Goal: Transaction & Acquisition: Purchase product/service

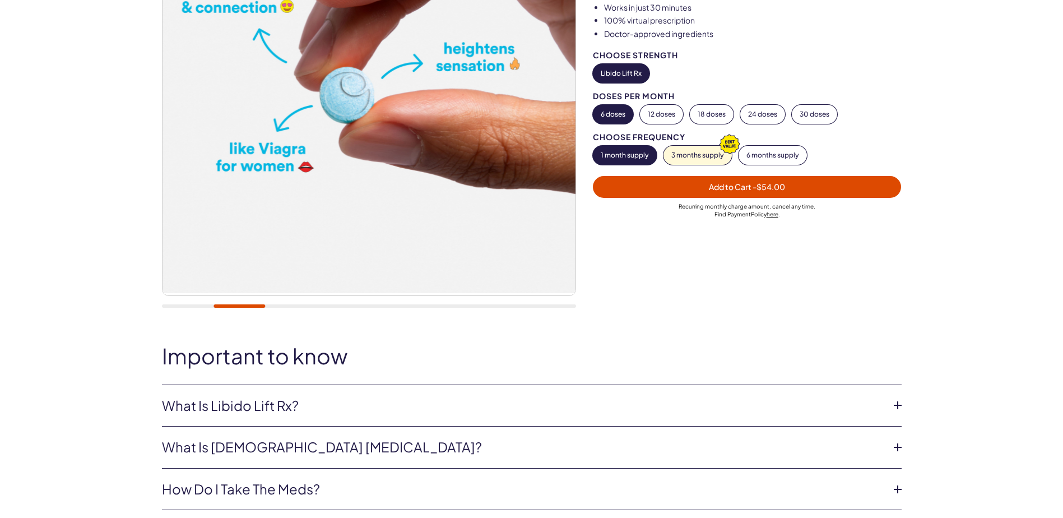
scroll to position [280, 0]
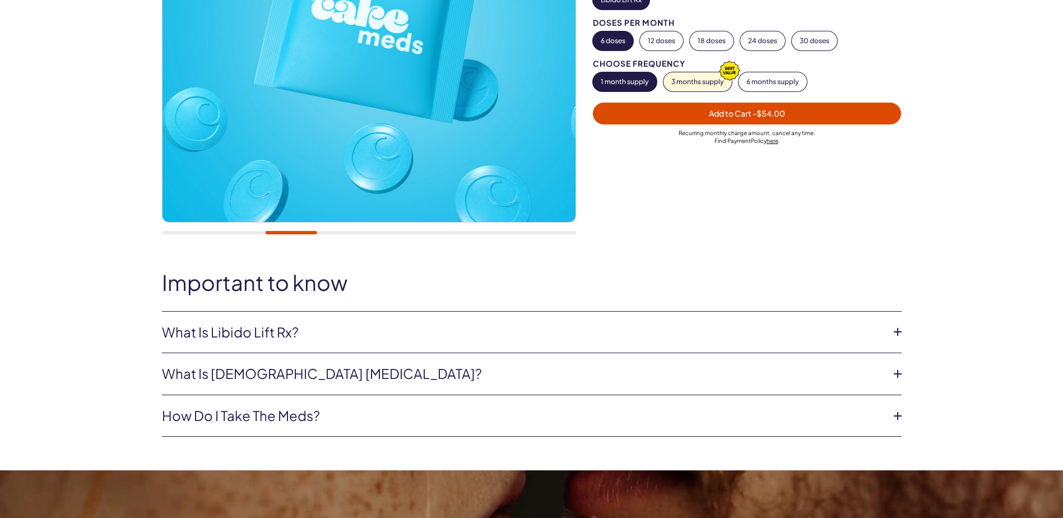
click at [894, 332] on icon at bounding box center [898, 331] width 17 height 17
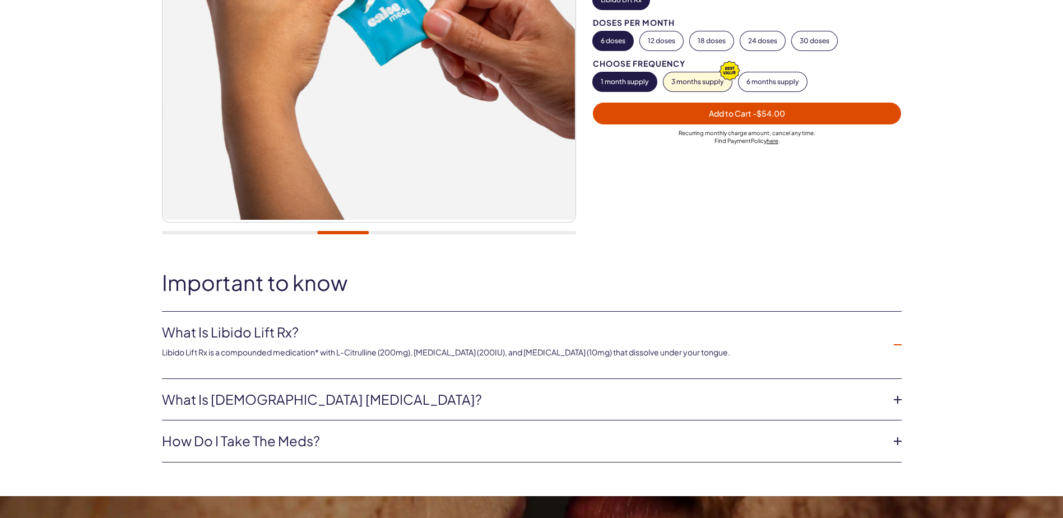
click at [898, 400] on icon at bounding box center [898, 399] width 17 height 17
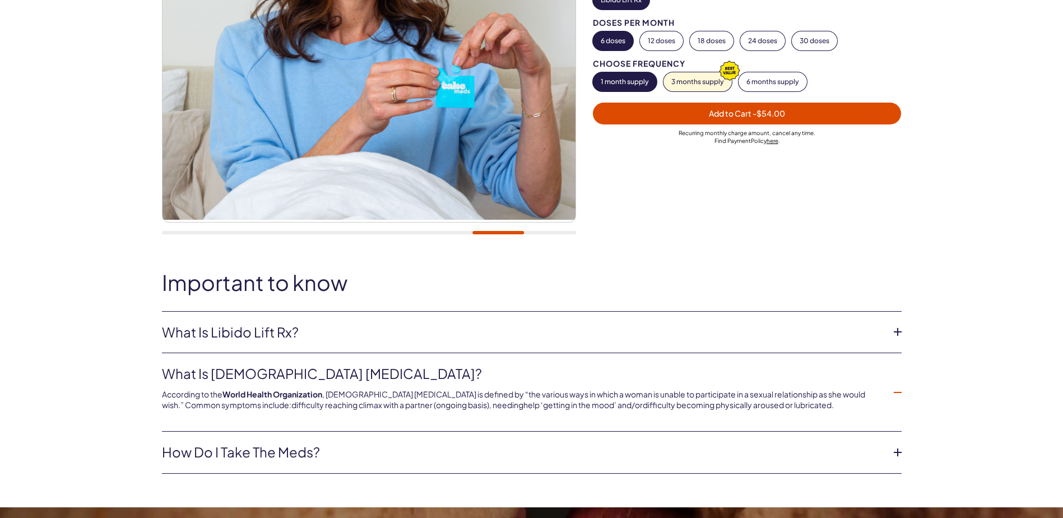
click at [900, 454] on icon at bounding box center [898, 452] width 17 height 17
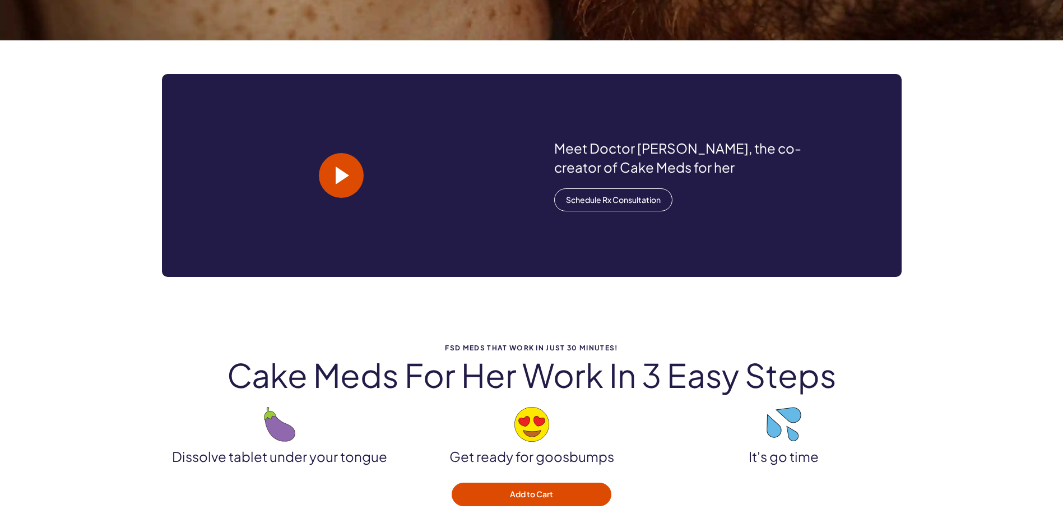
scroll to position [785, 0]
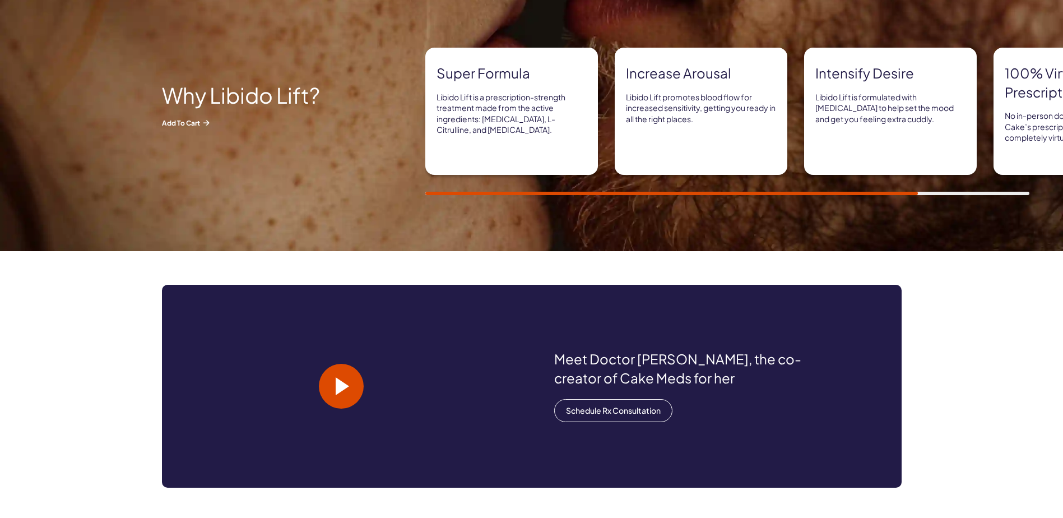
click at [165, 277] on div "Meet Doctor [PERSON_NAME], the co-creator of Cake Meds for her Schedule Rx Cons…" at bounding box center [531, 386] width 1063 height 270
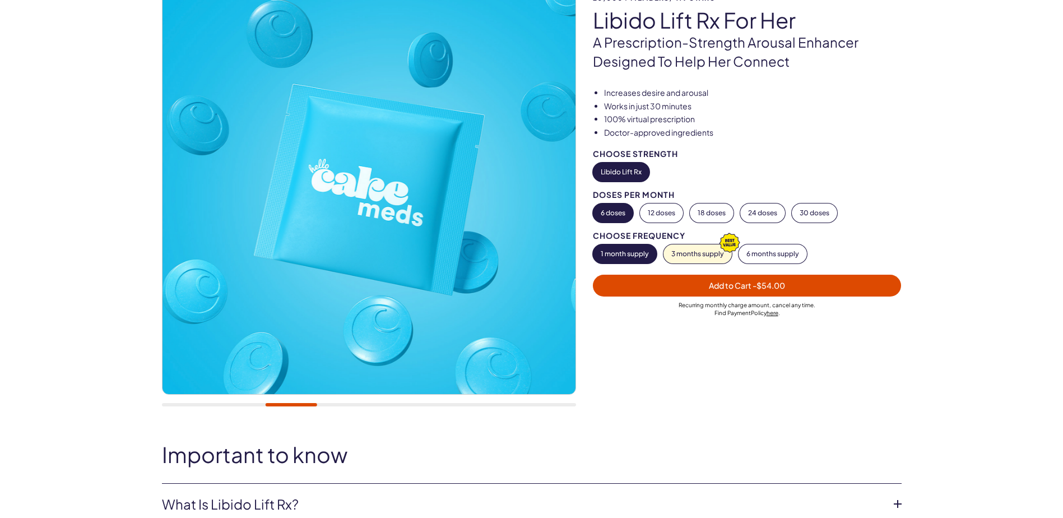
scroll to position [0, 0]
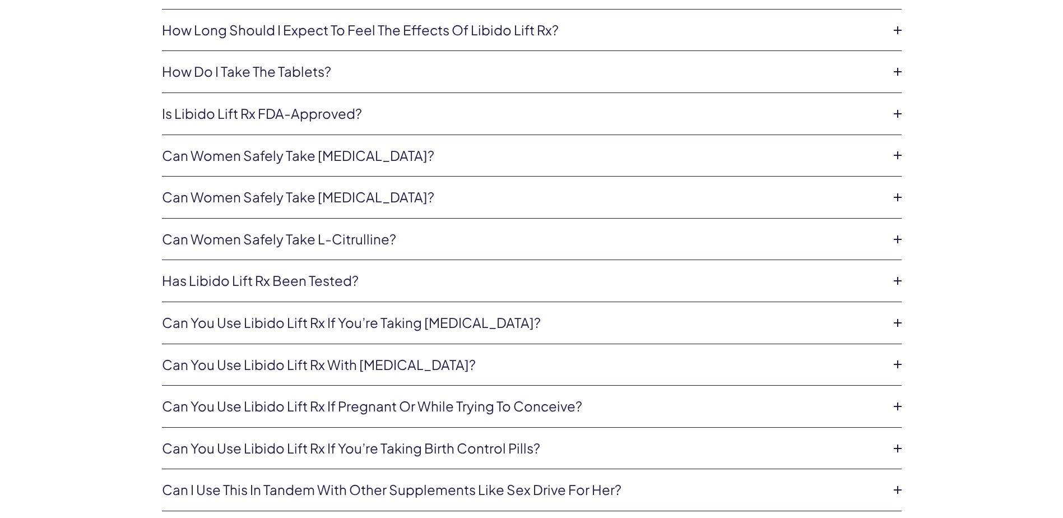
scroll to position [2691, 0]
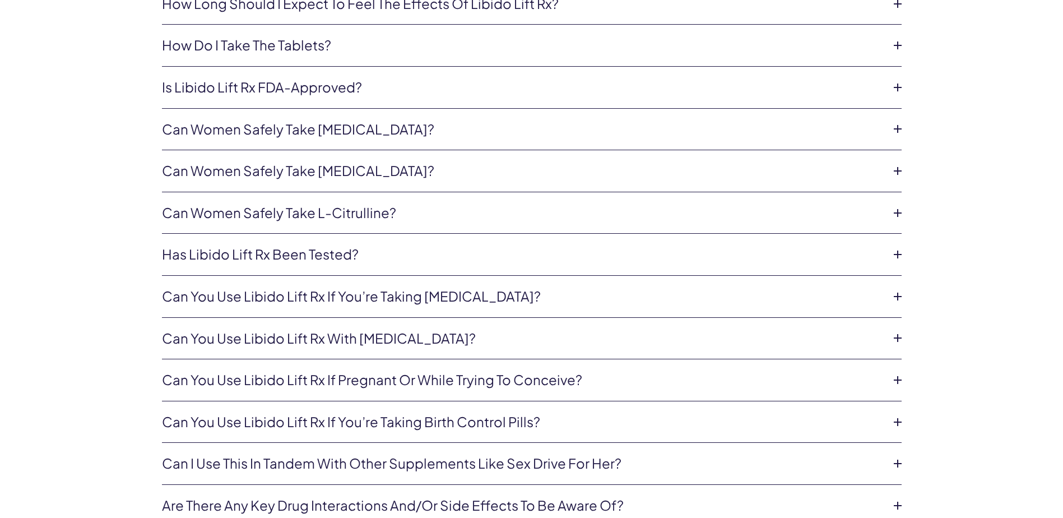
click at [900, 295] on icon at bounding box center [898, 296] width 17 height 17
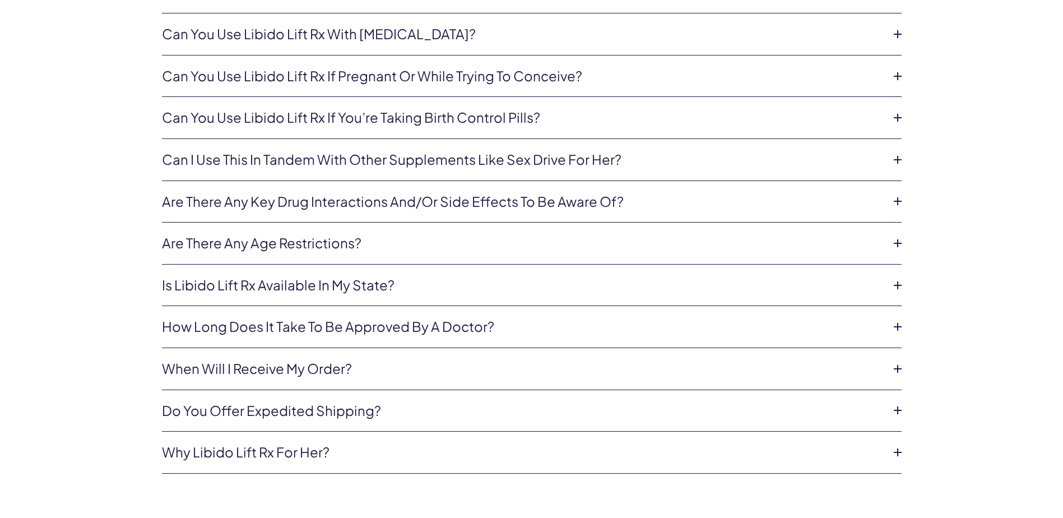
scroll to position [3027, 0]
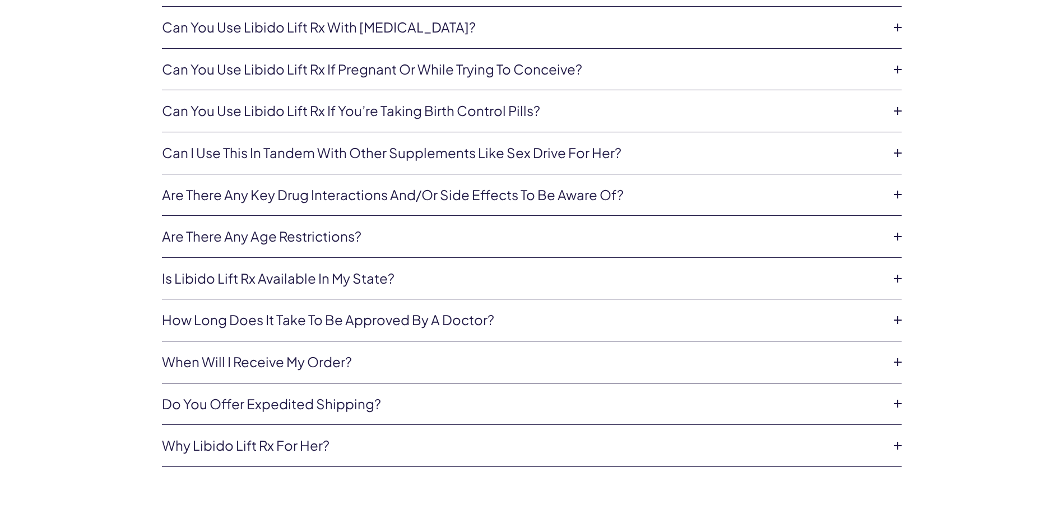
drag, startPoint x: 898, startPoint y: 237, endPoint x: 807, endPoint y: 240, distance: 90.3
click at [898, 237] on icon at bounding box center [898, 236] width 17 height 17
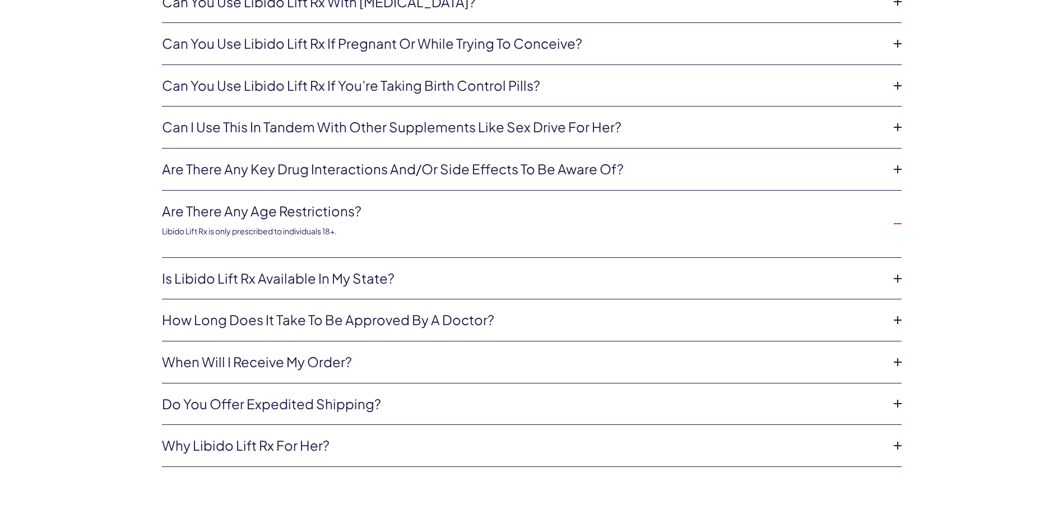
click at [899, 318] on icon at bounding box center [898, 320] width 17 height 17
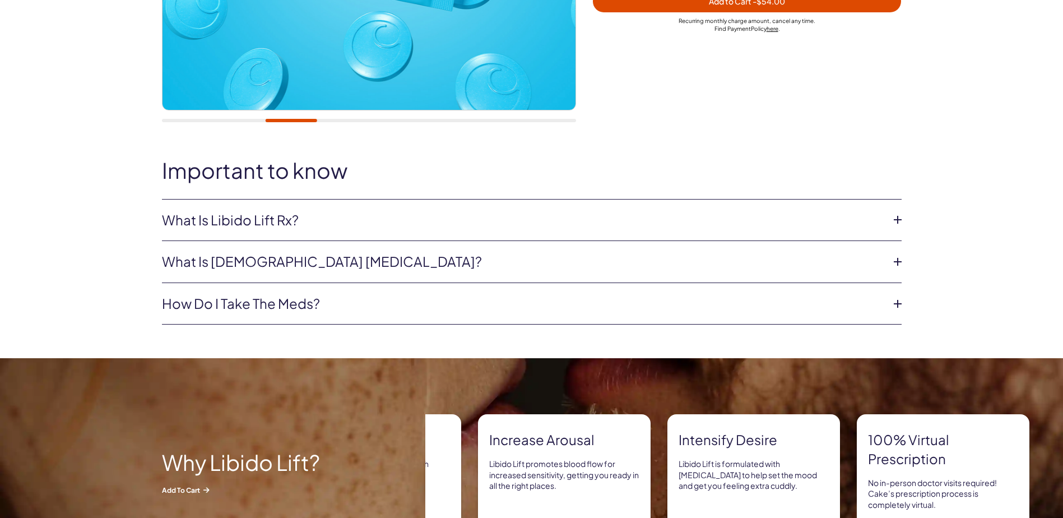
scroll to position [0, 0]
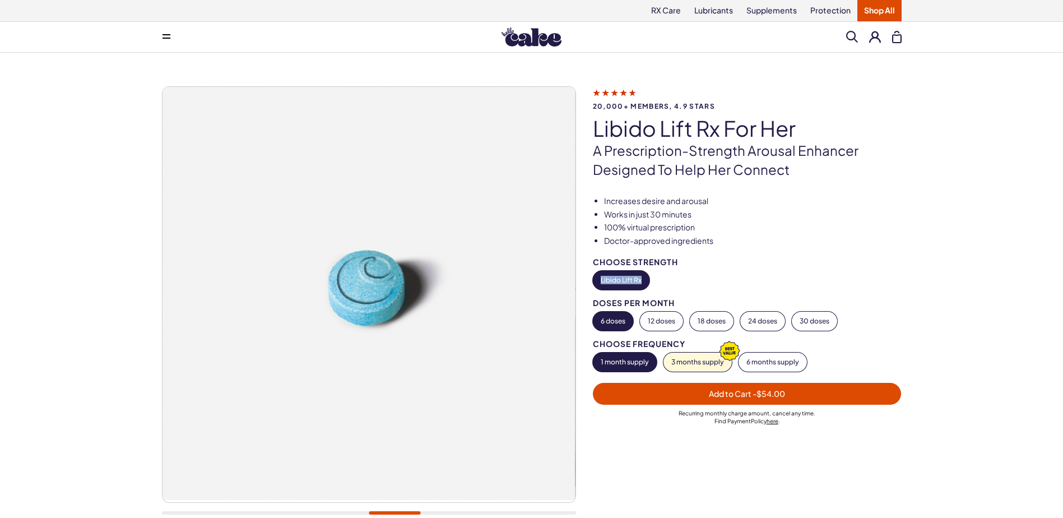
click at [878, 267] on div "Choose Strength Libido Lift Rx" at bounding box center [747, 274] width 309 height 32
